Goal: Task Accomplishment & Management: Use online tool/utility

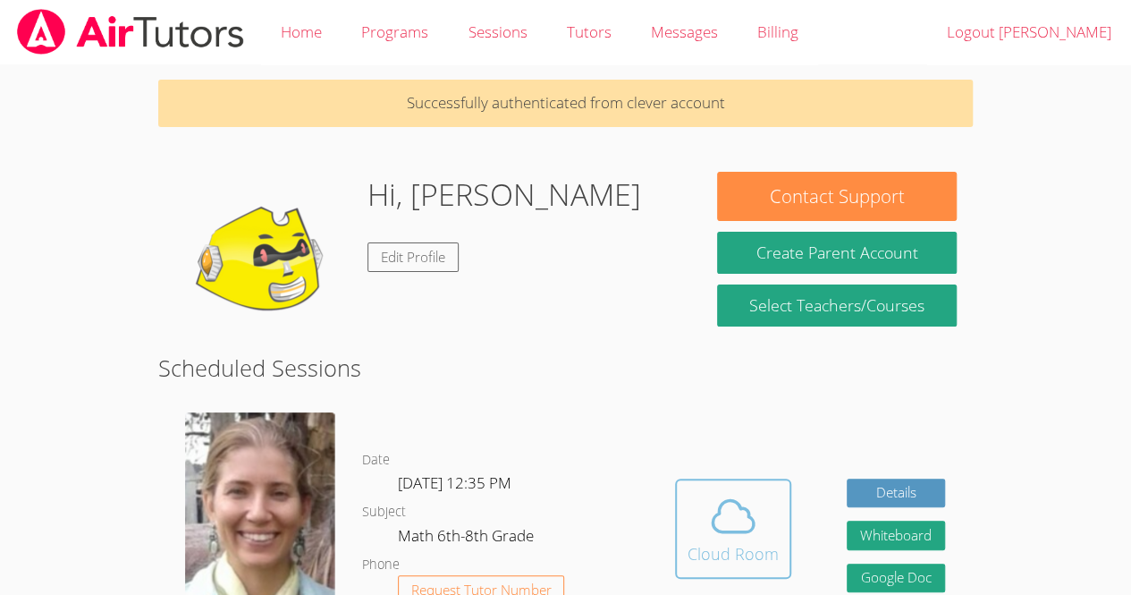
click at [718, 527] on icon at bounding box center [733, 516] width 50 height 50
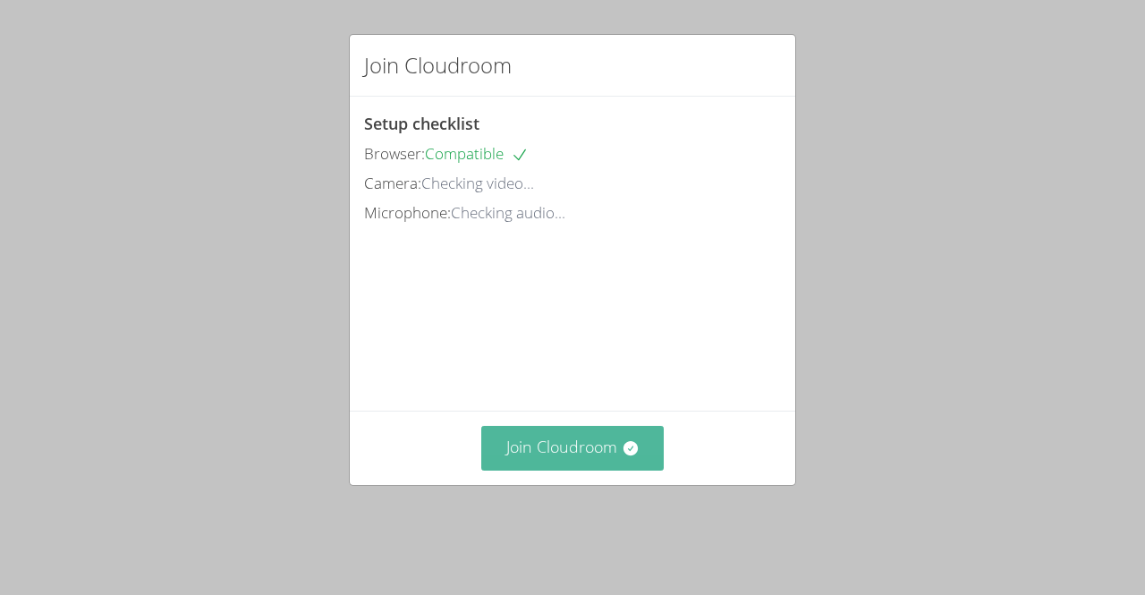
click at [594, 470] on button "Join Cloudroom" at bounding box center [572, 448] width 183 height 44
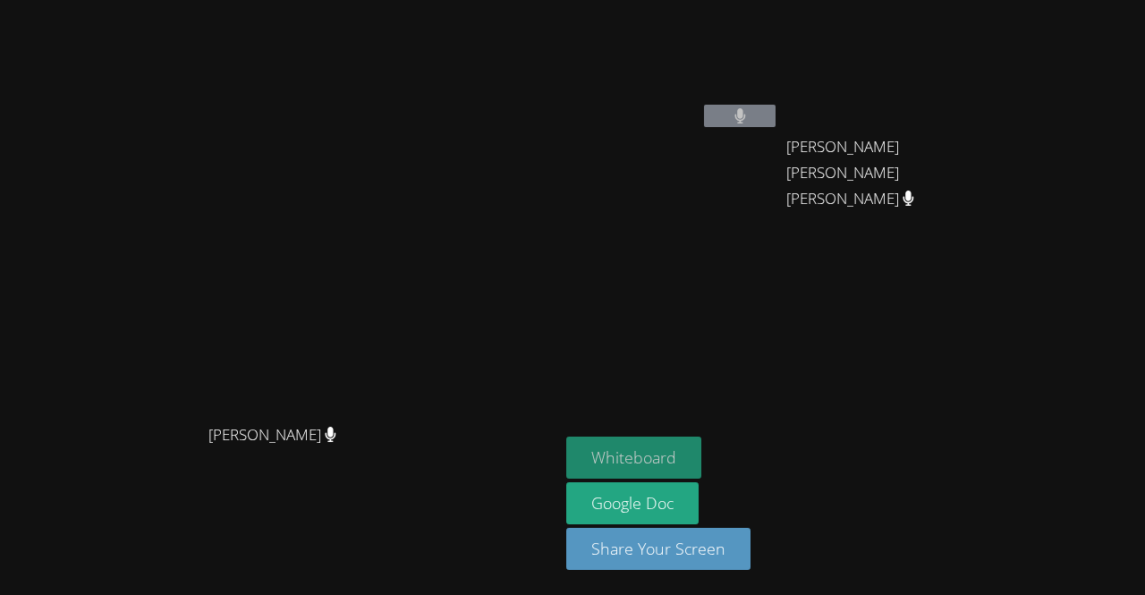
click at [701, 463] on button "Whiteboard" at bounding box center [633, 457] width 135 height 42
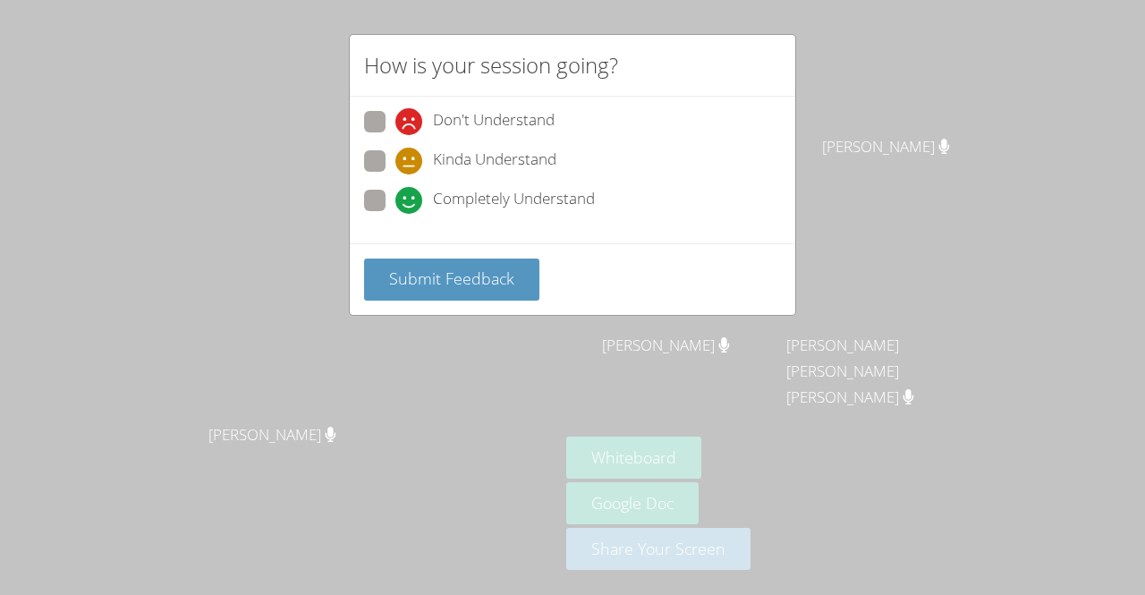
click at [592, 191] on span "Completely Understand" at bounding box center [514, 200] width 162 height 27
click at [411, 191] on input "Completely Understand" at bounding box center [402, 197] width 15 height 15
radio input "true"
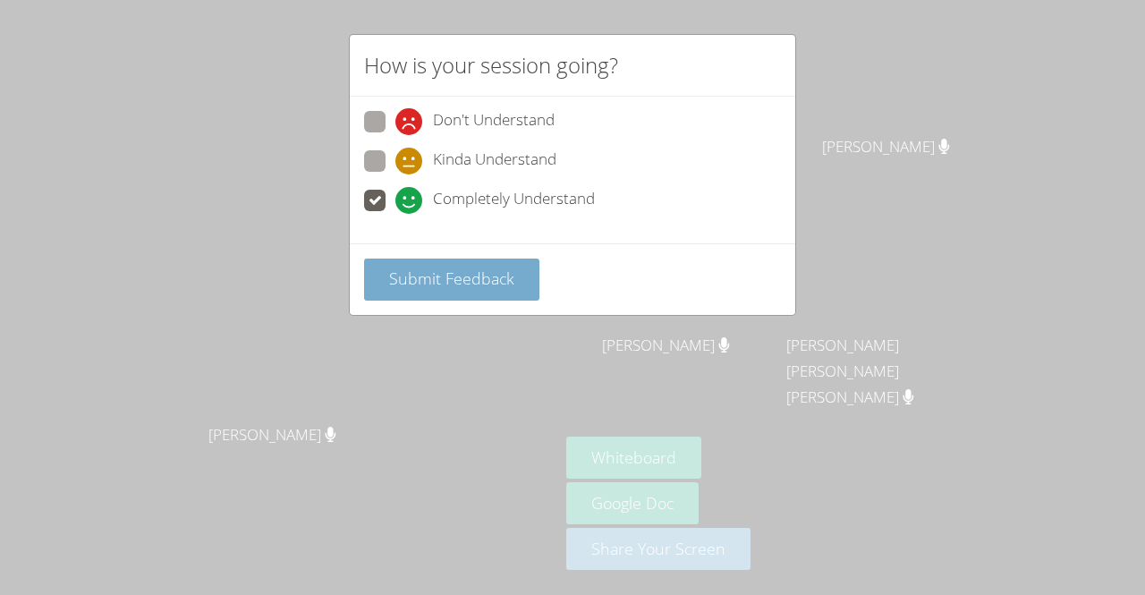
click at [517, 281] on button "Submit Feedback" at bounding box center [451, 279] width 175 height 42
